Goal: Task Accomplishment & Management: Use online tool/utility

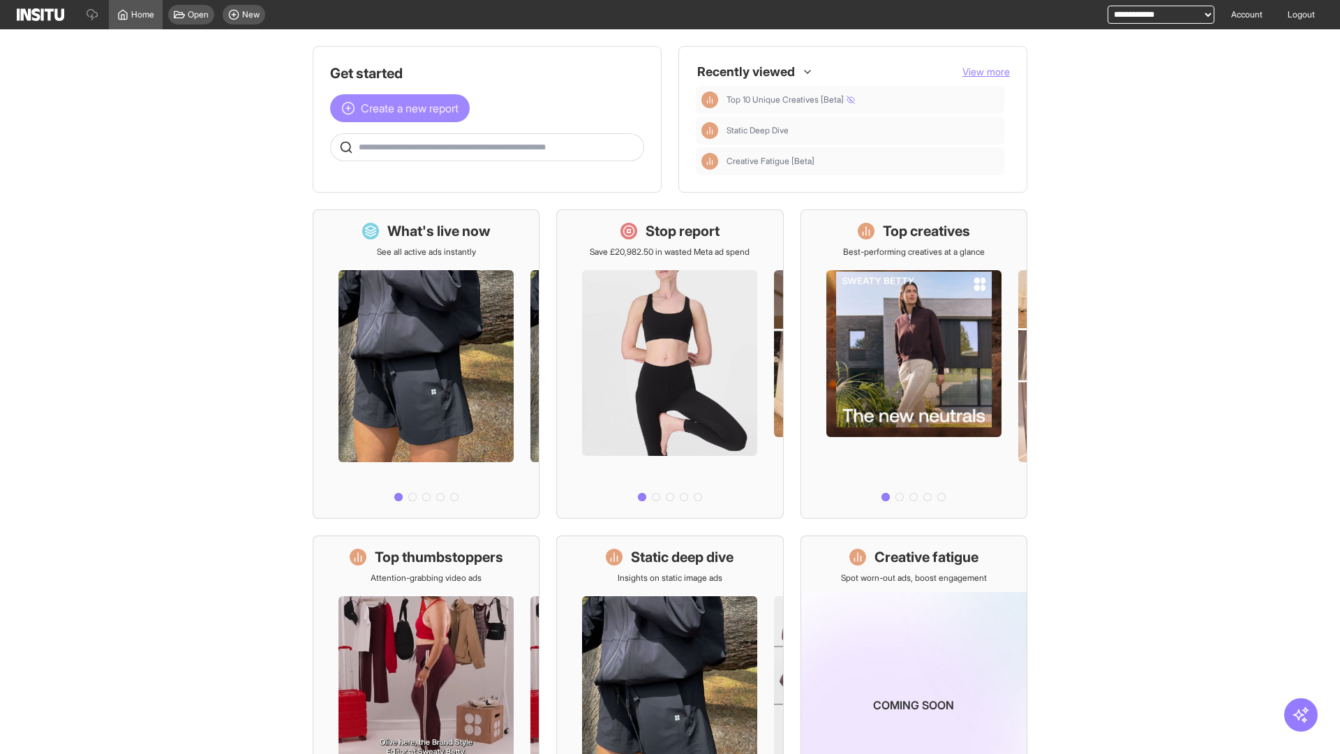
click at [403, 108] on span "Create a new report" at bounding box center [410, 108] width 98 height 17
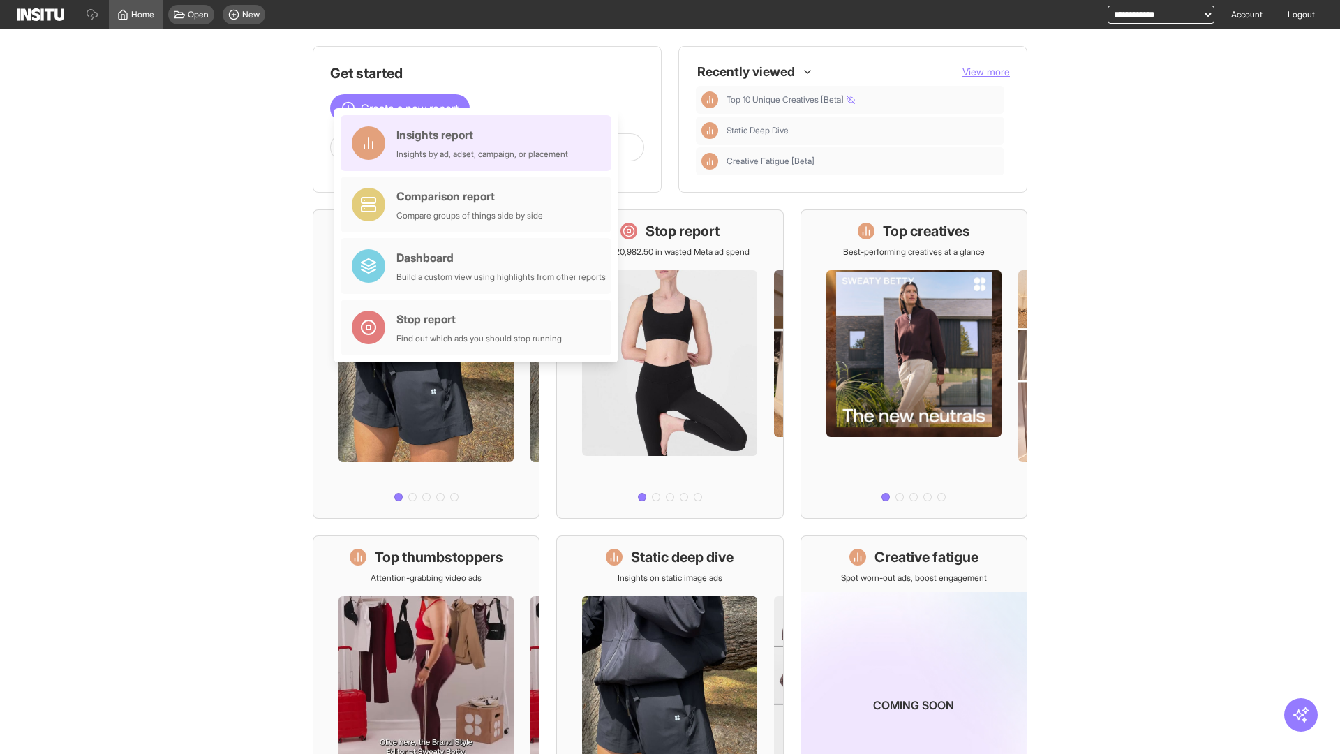
click at [479, 143] on div "Insights report Insights by ad, adset, campaign, or placement" at bounding box center [482, 142] width 172 height 33
